Goal: Transaction & Acquisition: Purchase product/service

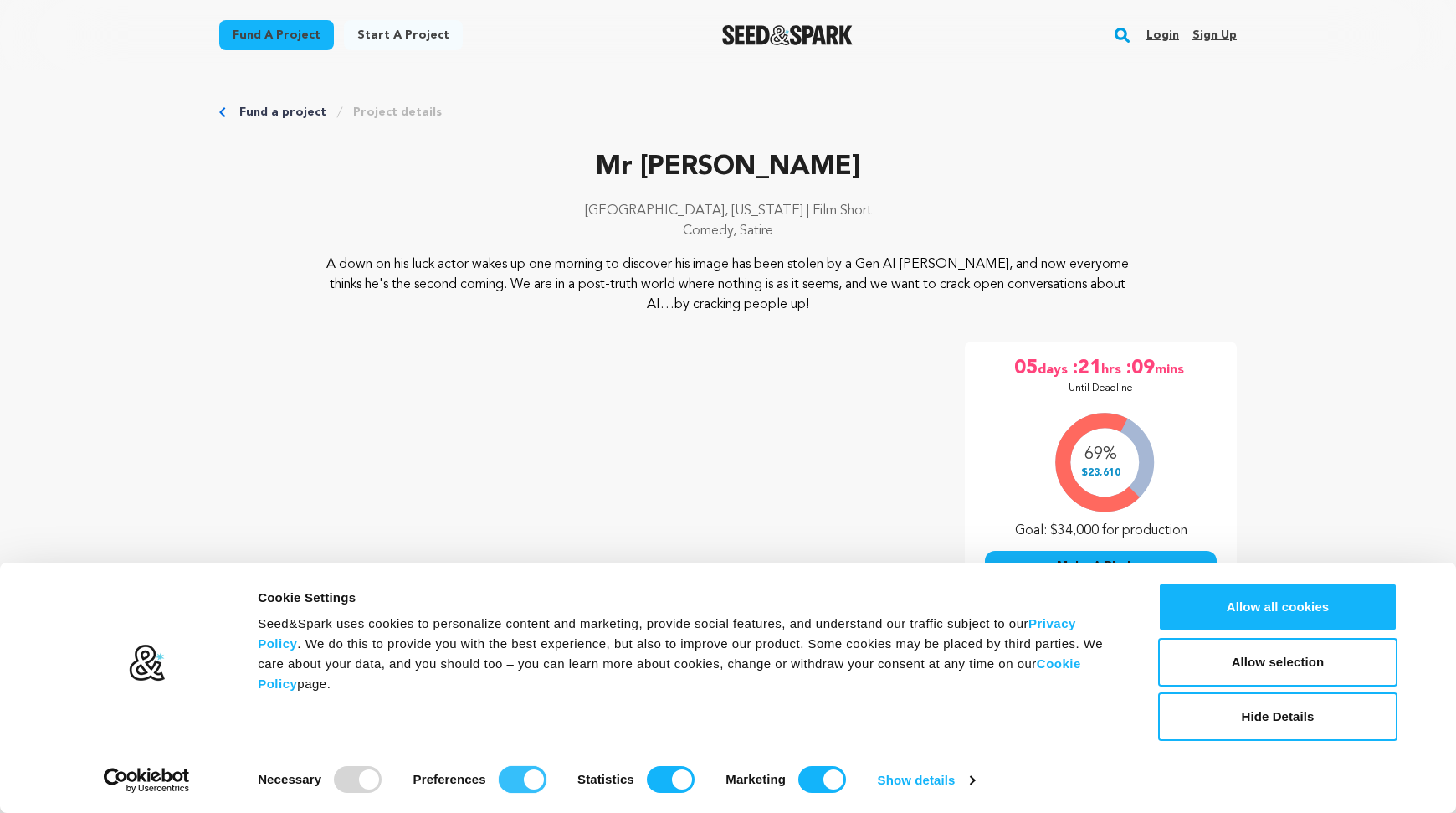
click at [518, 768] on input "Preferences" at bounding box center [522, 779] width 48 height 27
checkbox input "false"
click at [691, 773] on input "Statistics" at bounding box center [670, 779] width 48 height 27
checkbox input "false"
click at [807, 774] on input "Marketing" at bounding box center [822, 779] width 48 height 27
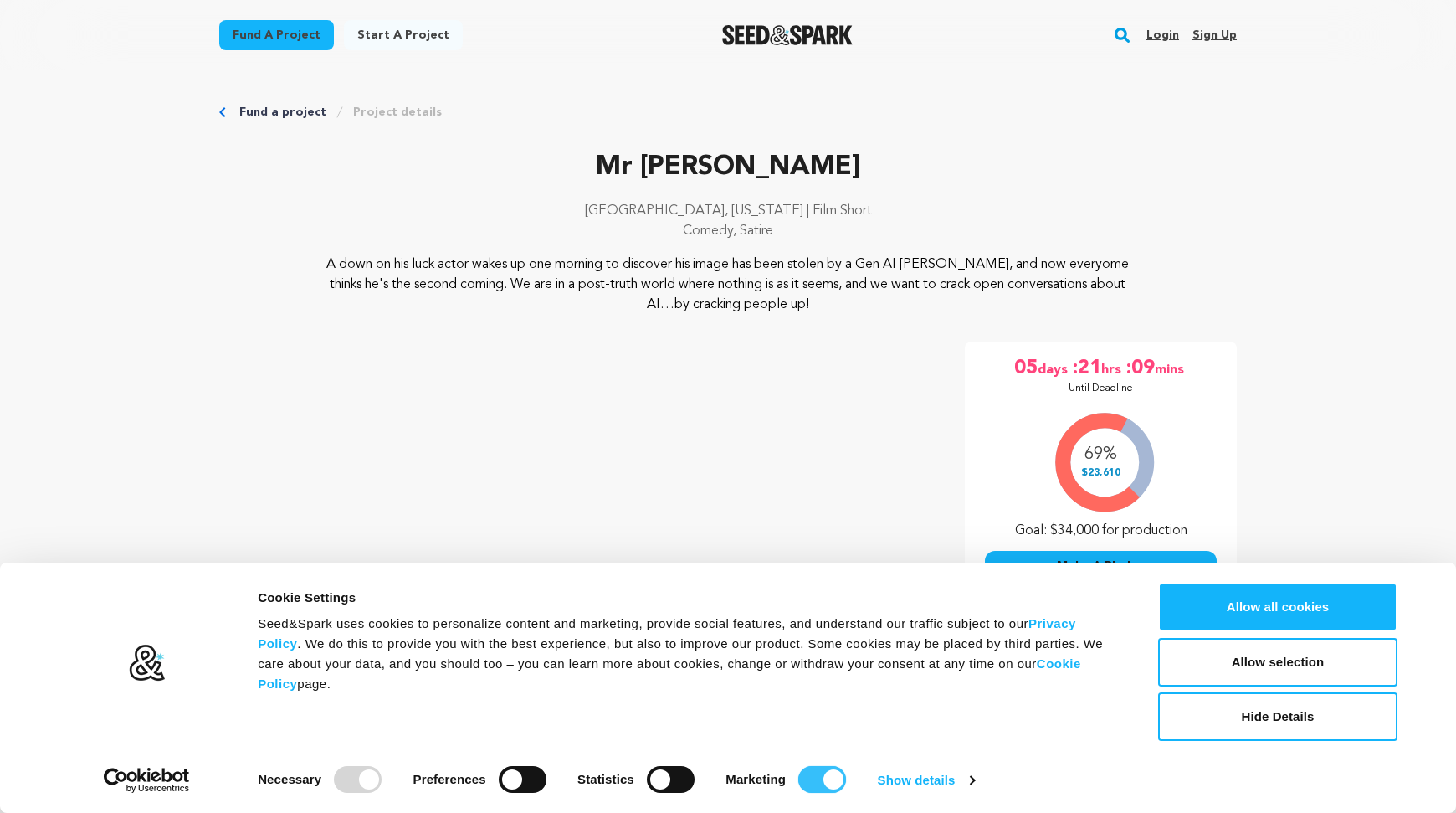
checkbox input "false"
click at [1201, 668] on button "Allow selection" at bounding box center [1278, 663] width 239 height 49
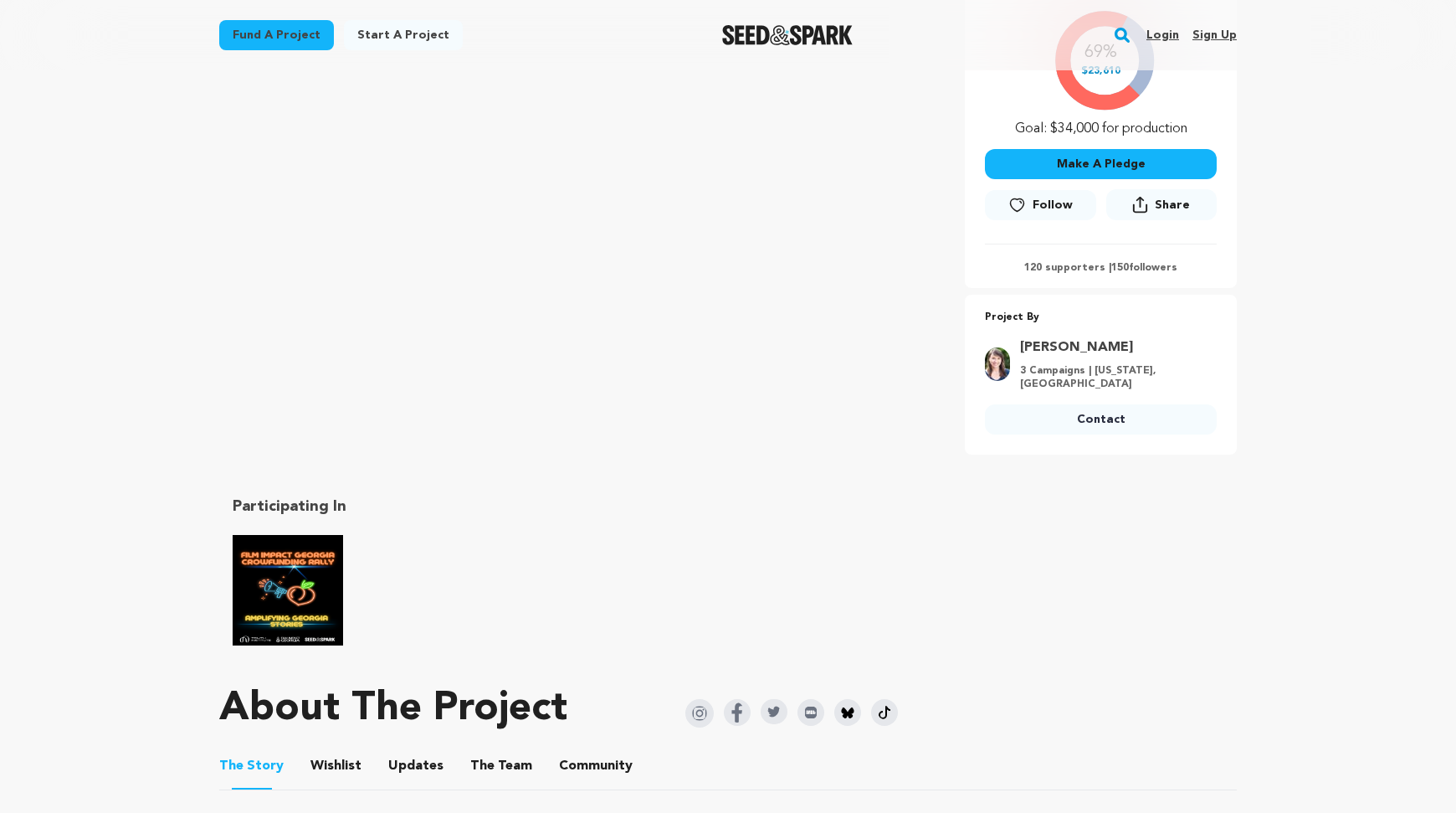
scroll to position [345, 0]
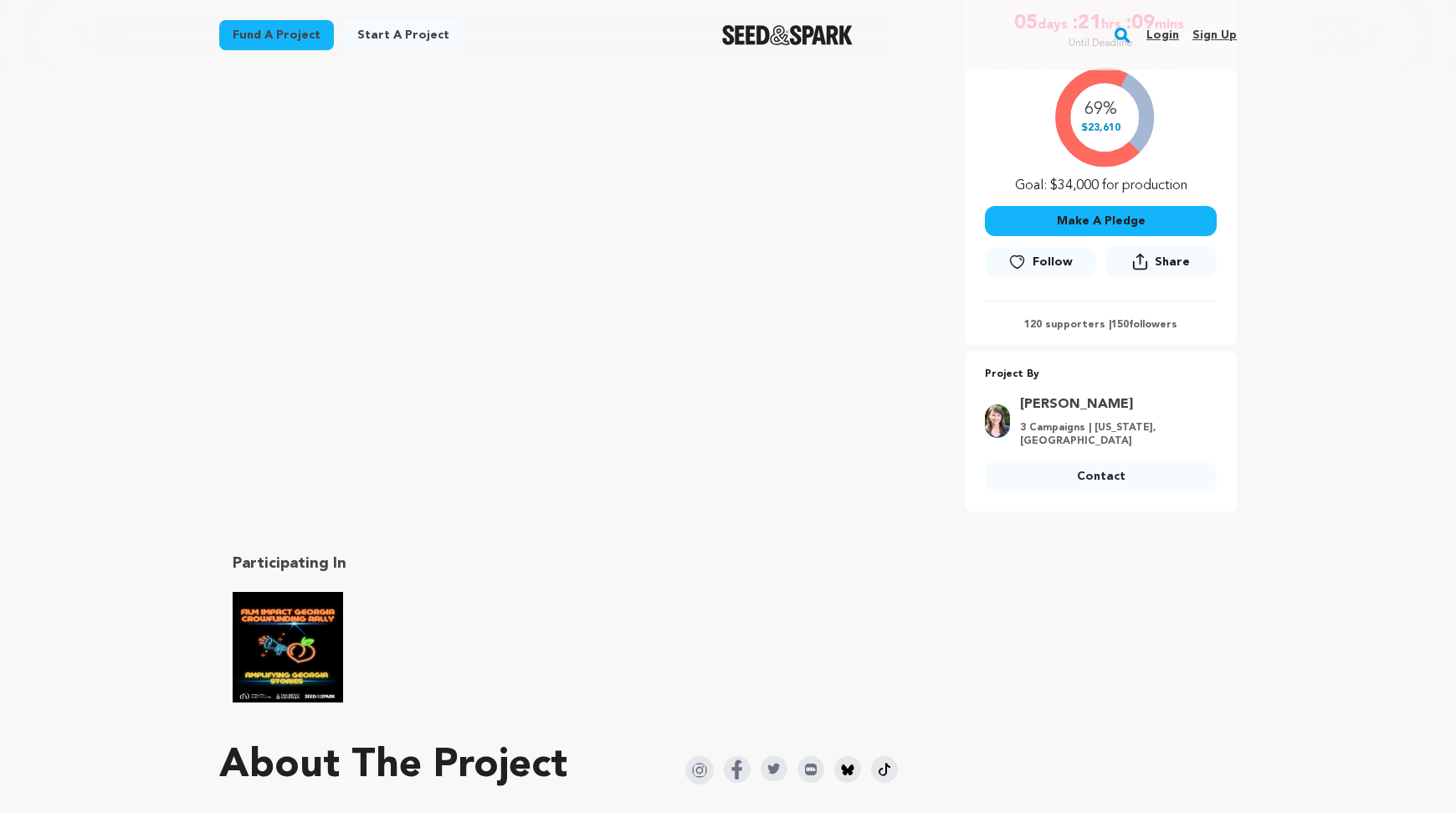
click at [1093, 219] on button "Make A Pledge" at bounding box center [1101, 221] width 232 height 30
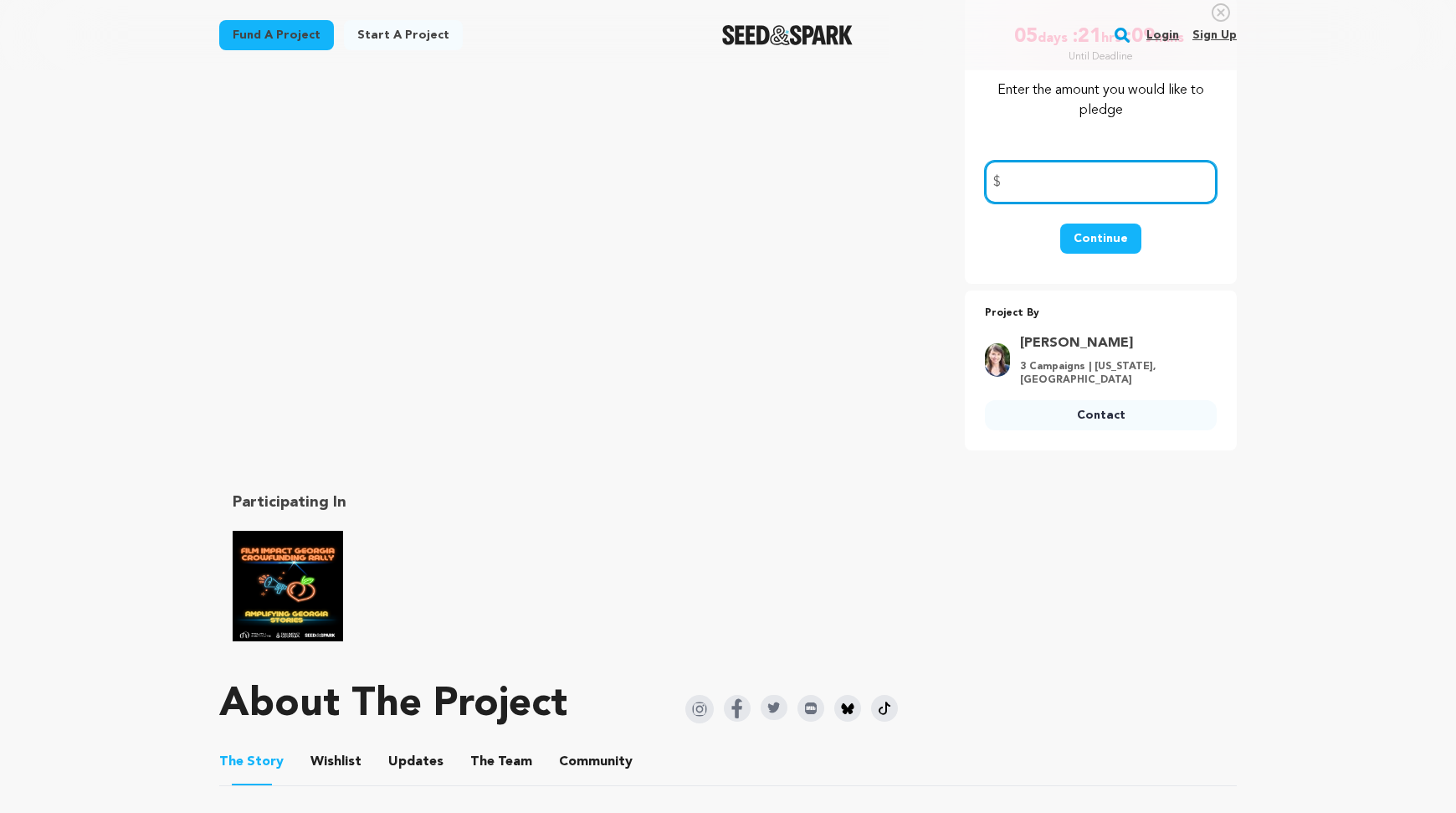
click at [1055, 180] on input "number" at bounding box center [1101, 181] width 232 height 43
type input "100"
click at [1116, 233] on button "Continue" at bounding box center [1101, 239] width 81 height 30
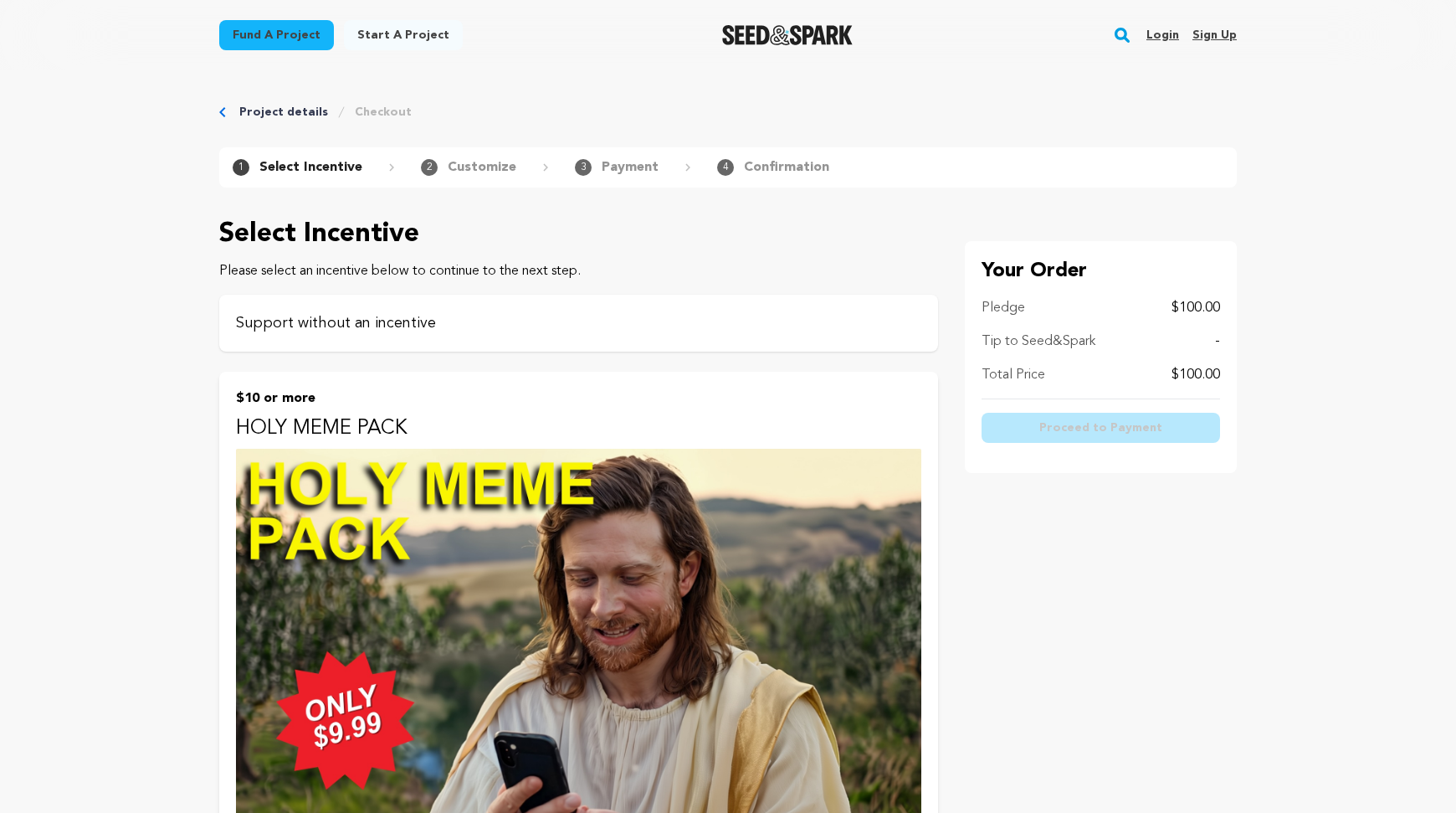
click at [706, 323] on p "Support without an incentive" at bounding box center [579, 323] width 685 height 24
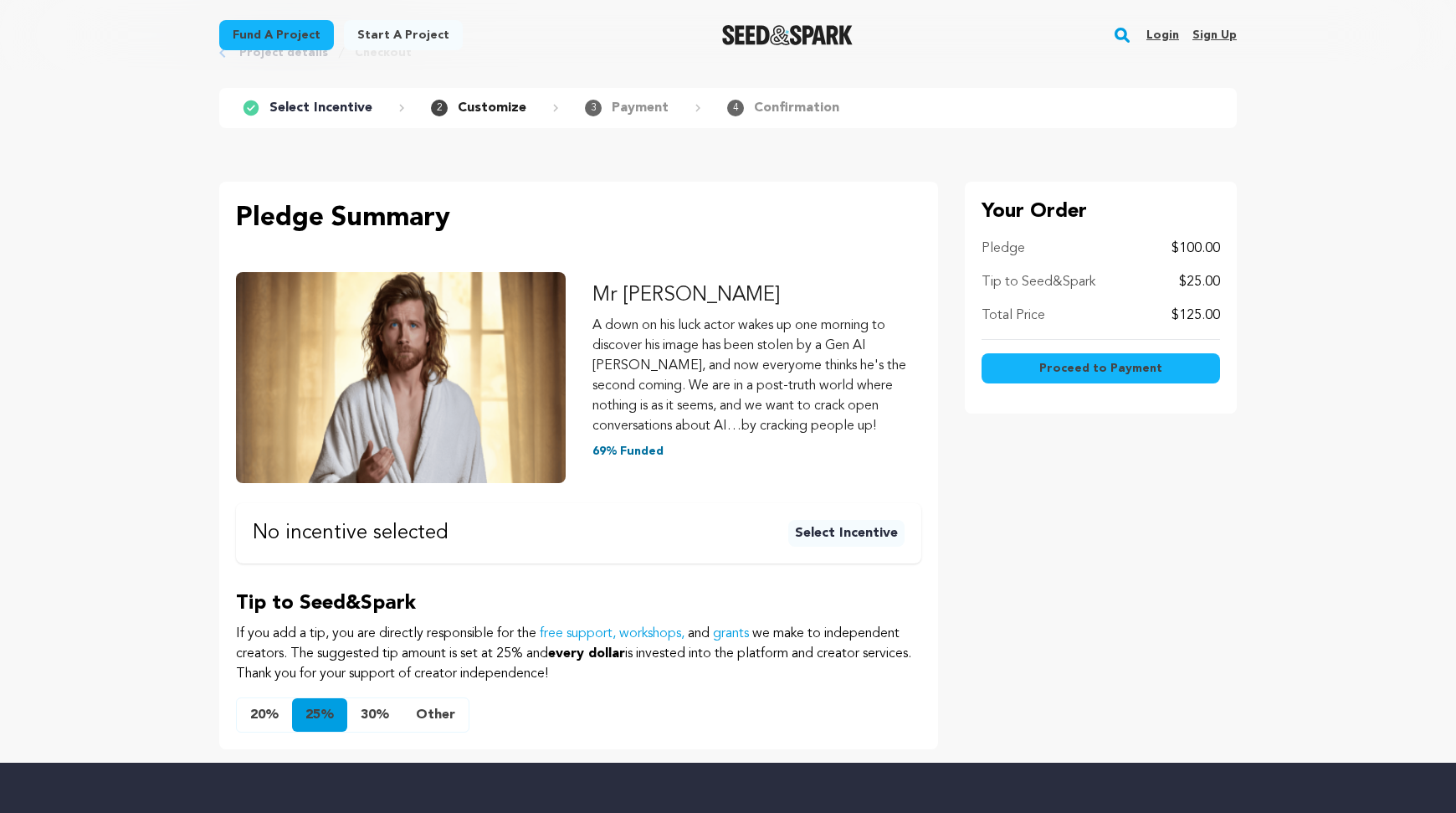
scroll to position [312, 0]
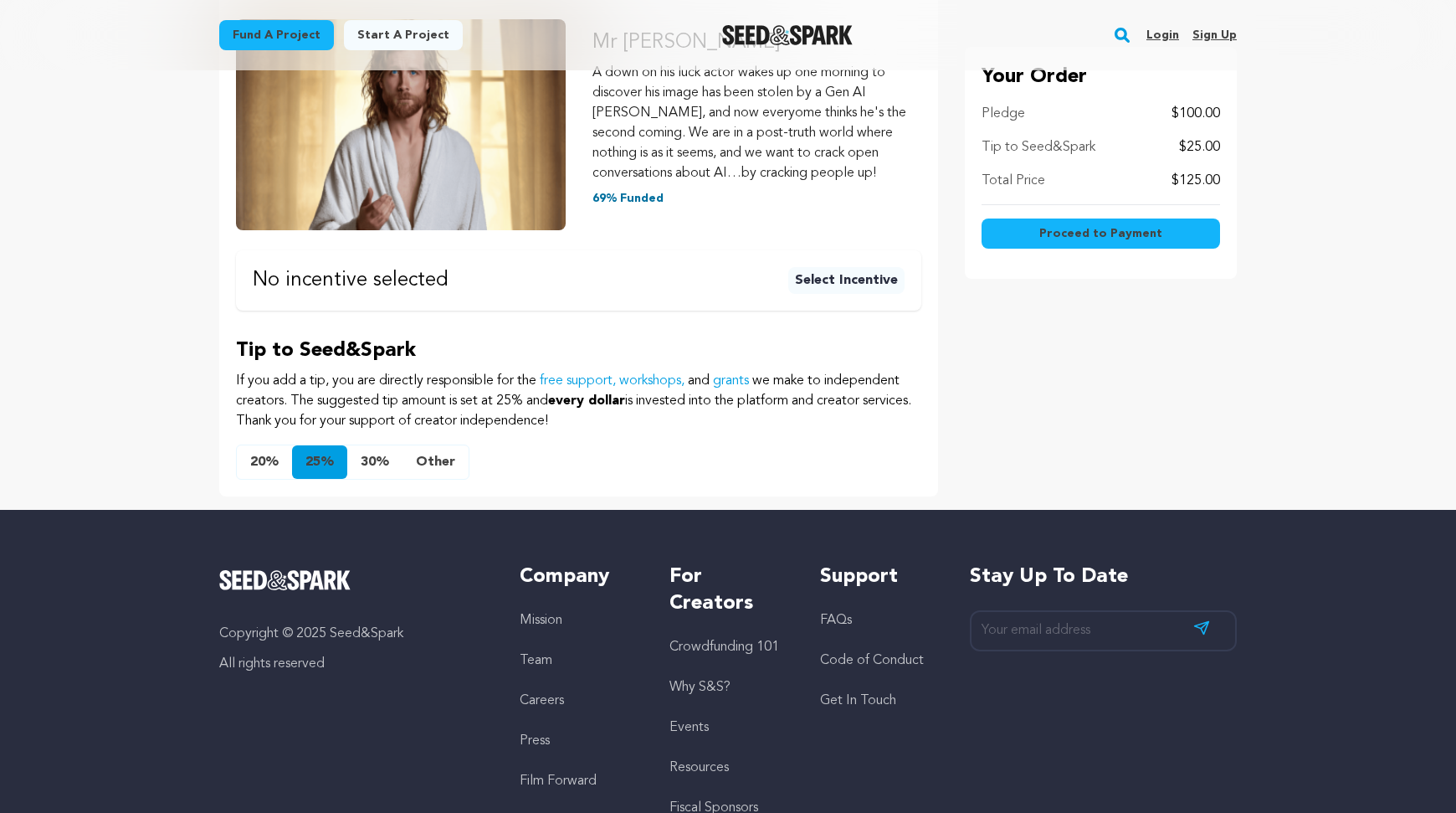
click at [428, 455] on button "Other" at bounding box center [435, 462] width 66 height 34
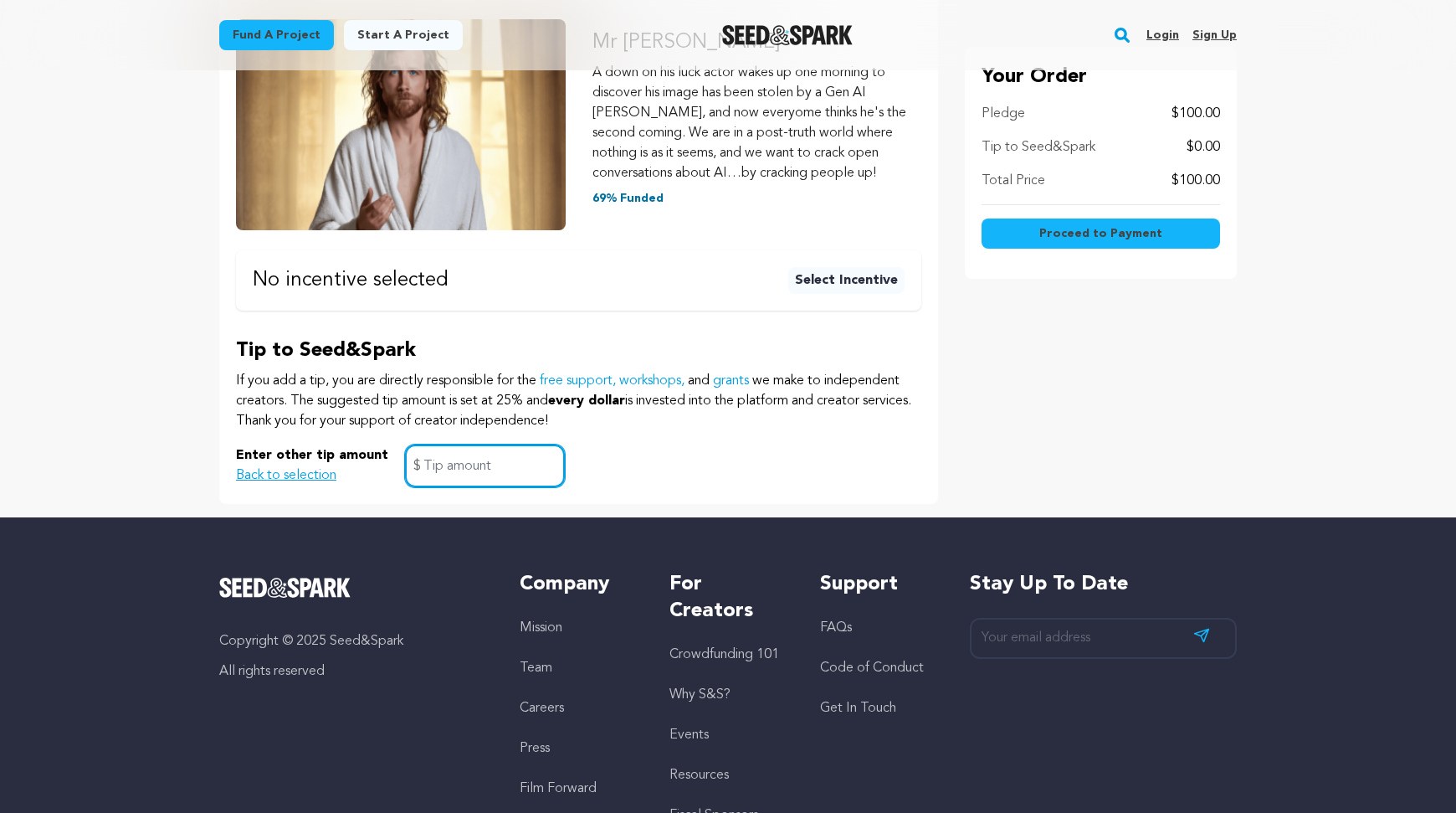
click at [478, 469] on input "text" at bounding box center [484, 465] width 160 height 43
type input "10"
click button "$10 or more HOLY MEME PACK Shoutout from Mr Jesus on Social Media A downloadabl…" at bounding box center [0, 0] width 0 height 0
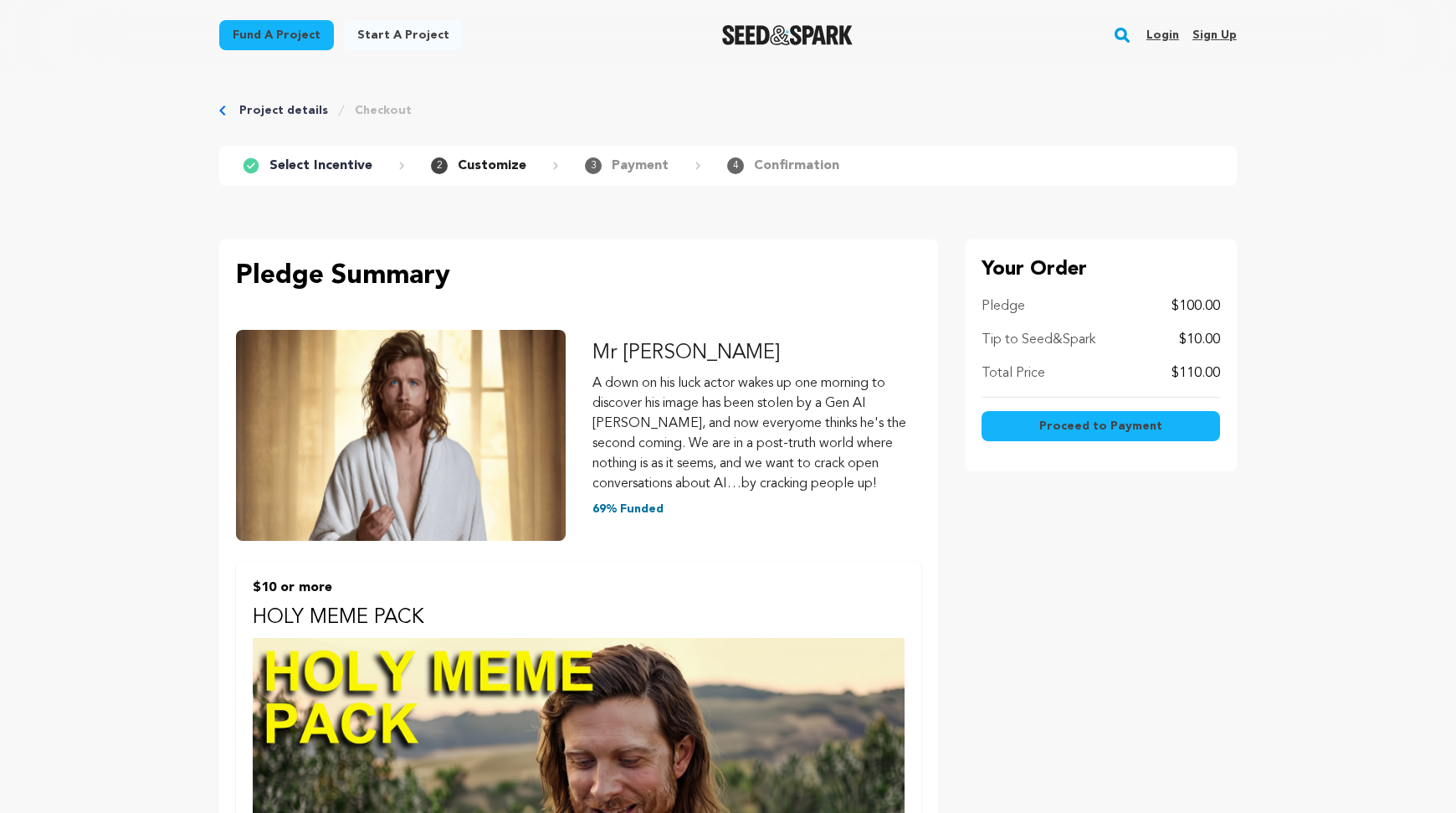
scroll to position [0, 0]
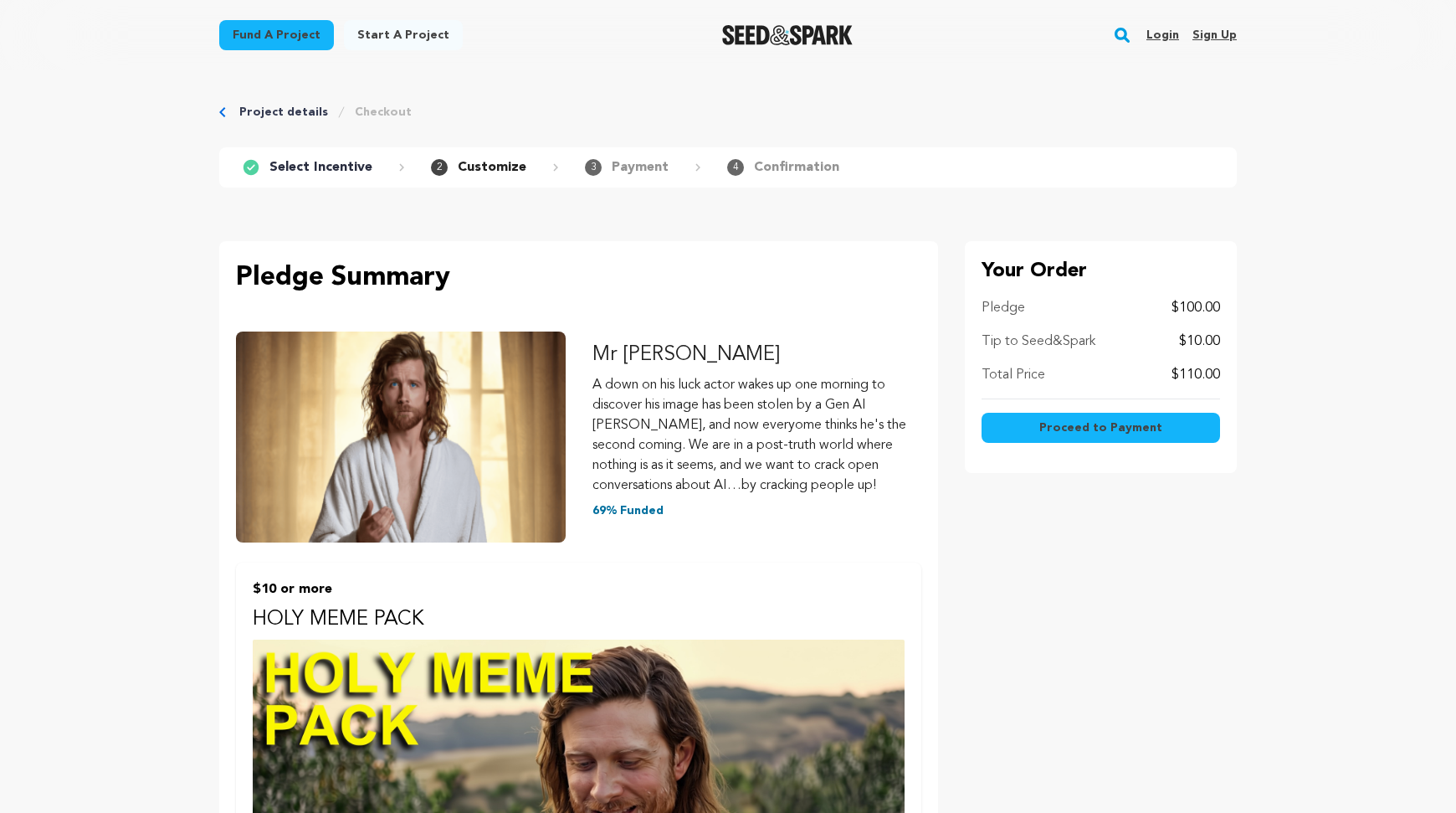
click at [1082, 433] on span "Proceed to Payment" at bounding box center [1101, 427] width 123 height 17
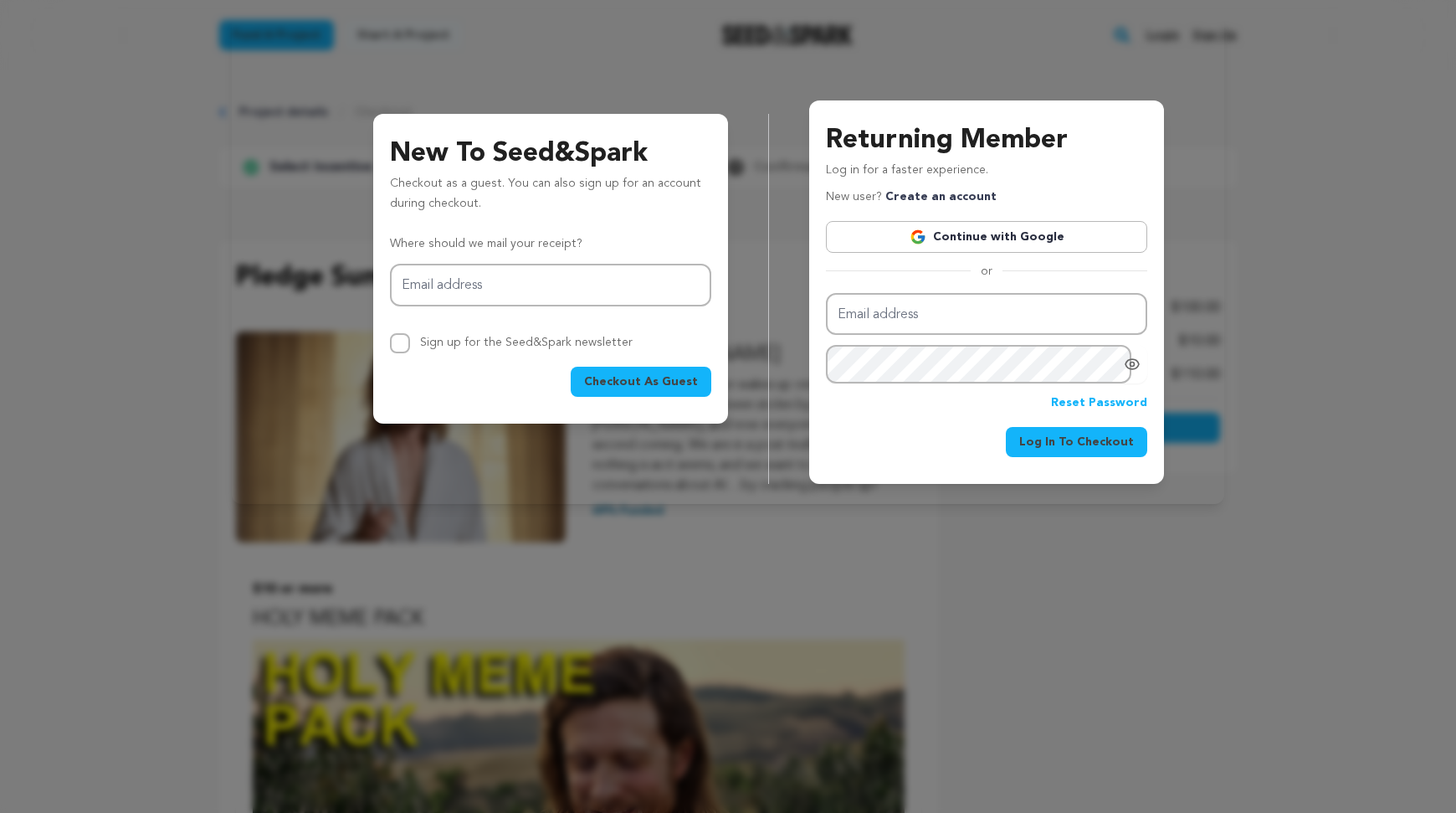
click at [904, 229] on link "Continue with Google" at bounding box center [987, 237] width 322 height 32
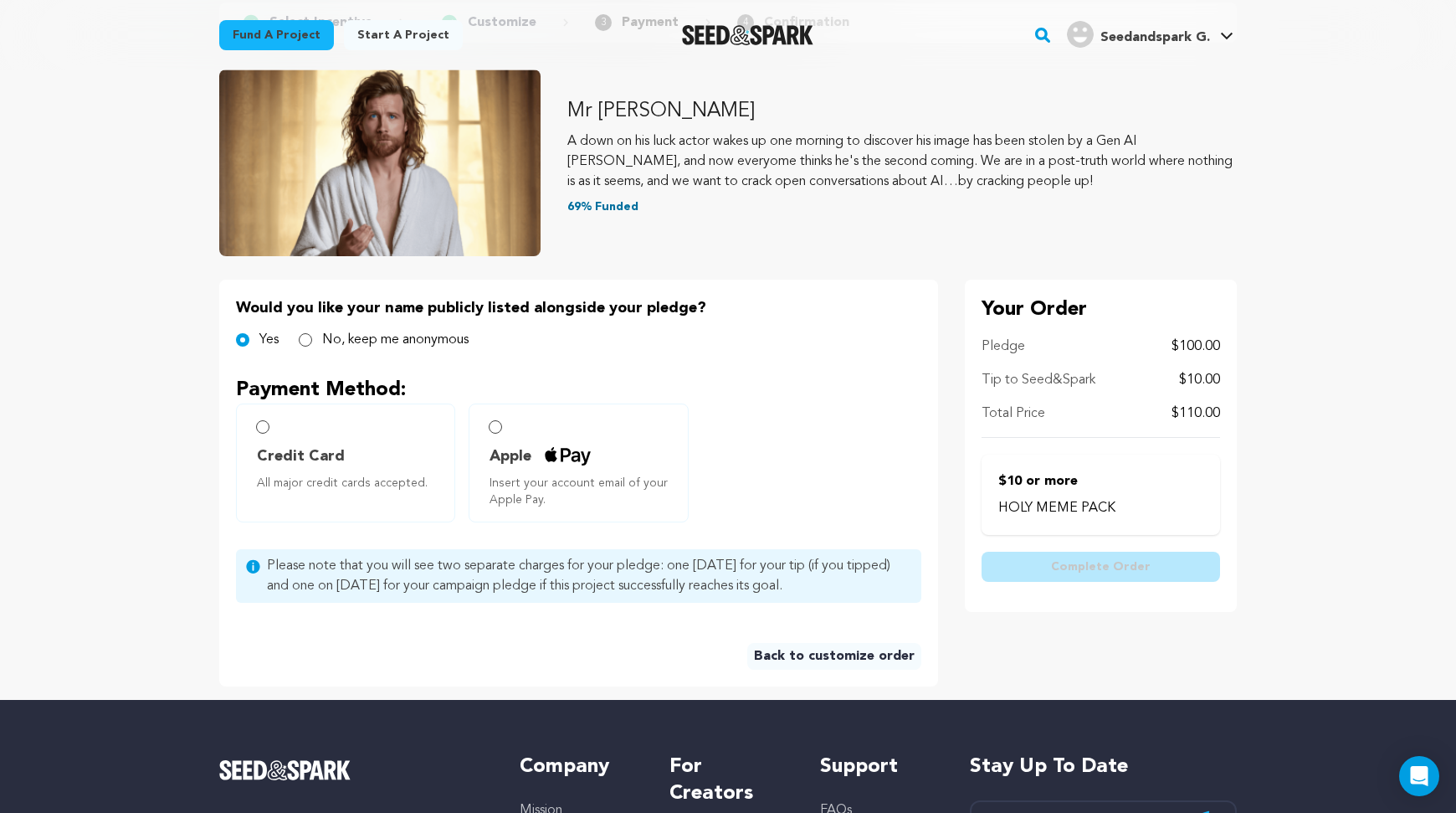
scroll to position [146, 0]
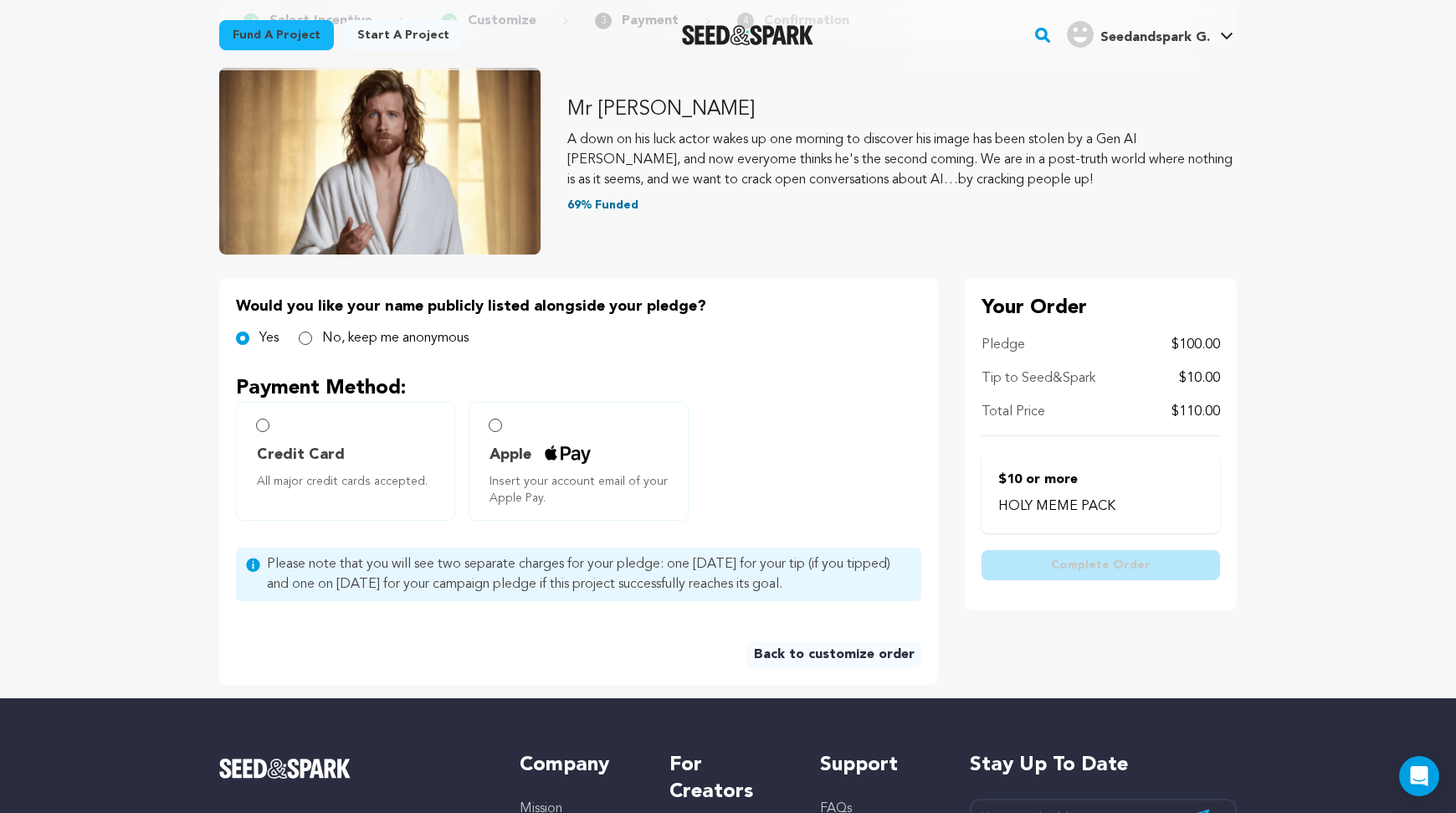
click at [541, 441] on label "Apple Insert your account email of your Apple Pay." at bounding box center [578, 461] width 219 height 119
click at [494, 429] on input "Apple Insert your account email of your Apple Pay." at bounding box center [495, 425] width 13 height 13
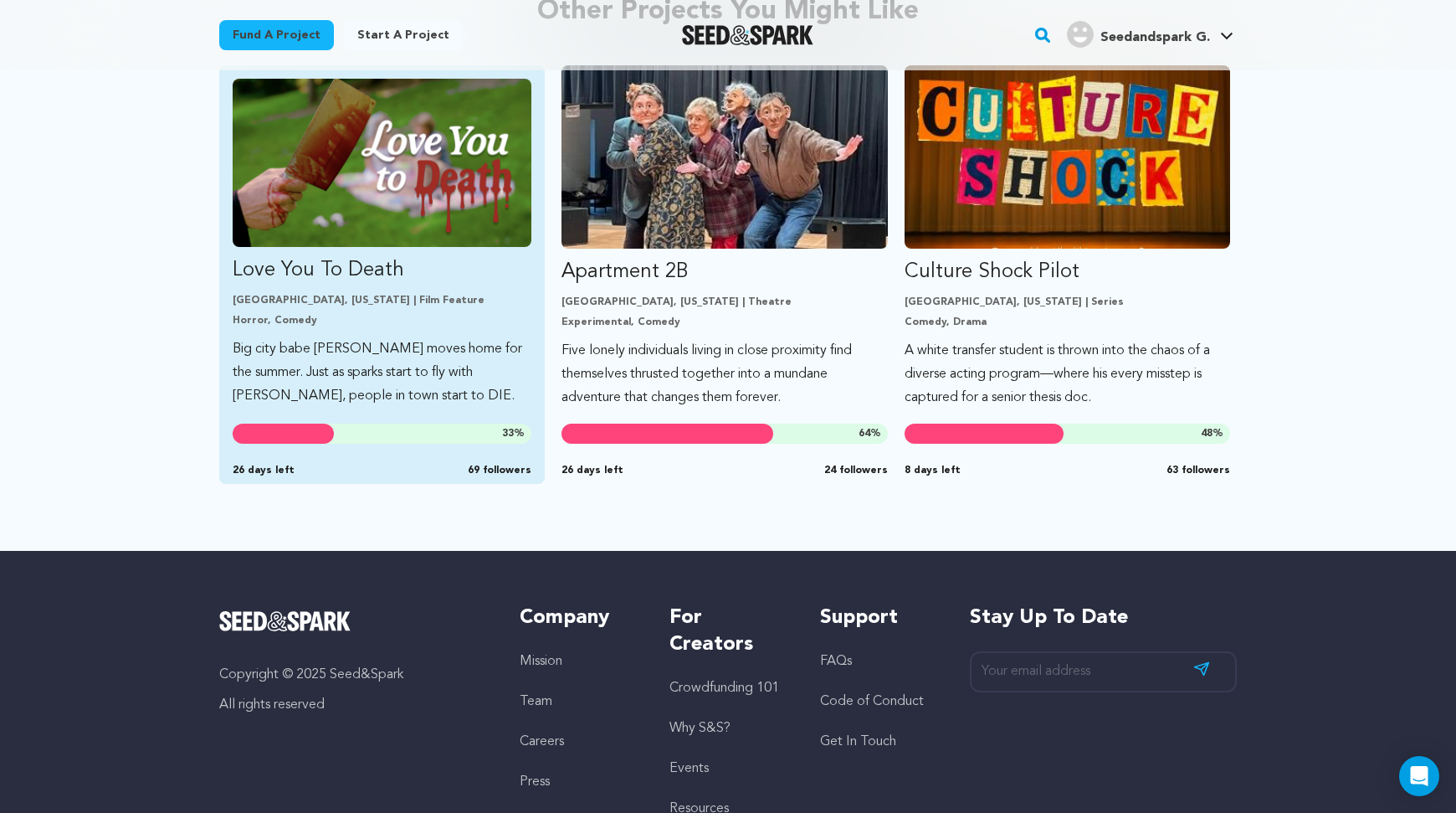
scroll to position [1000, 0]
